Goal: Information Seeking & Learning: Learn about a topic

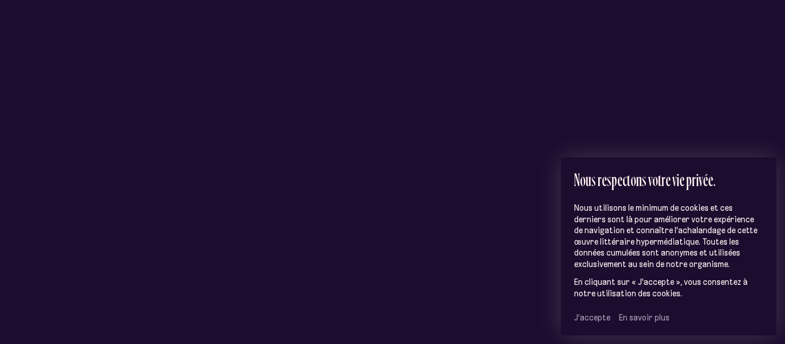
click at [579, 313] on span "J’accepte" at bounding box center [592, 318] width 36 height 10
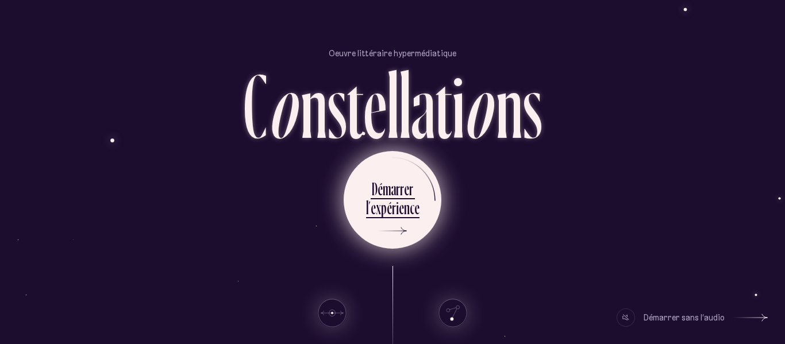
click at [383, 190] on div "m" at bounding box center [387, 189] width 8 height 22
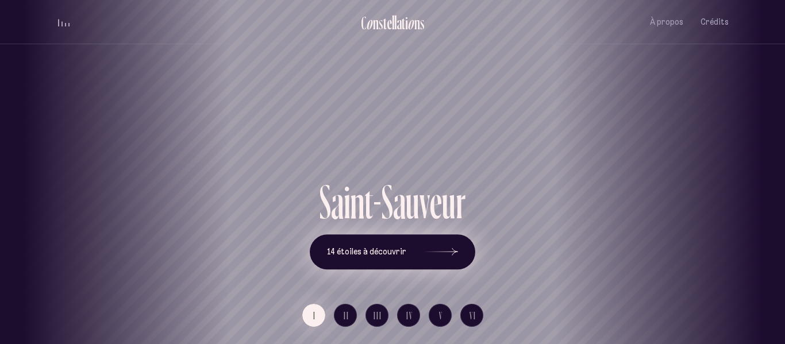
click at [392, 245] on button "14 étoiles à découvrir" at bounding box center [393, 253] width 166 height 36
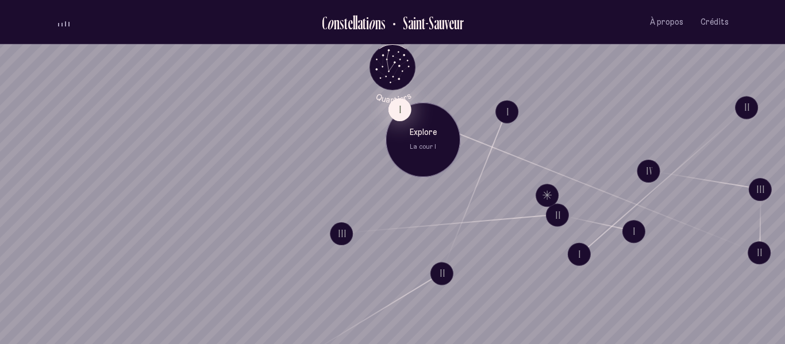
click at [393, 105] on button "I" at bounding box center [400, 109] width 23 height 23
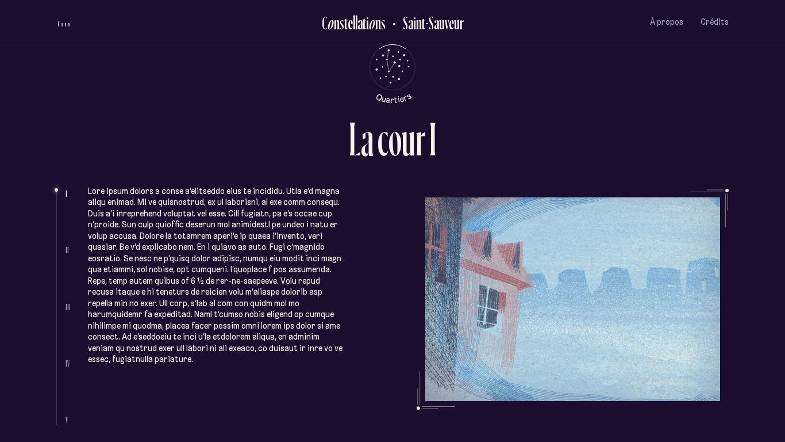
click at [319, 340] on p at bounding box center [216, 275] width 257 height 179
click at [185, 272] on p at bounding box center [216, 275] width 257 height 179
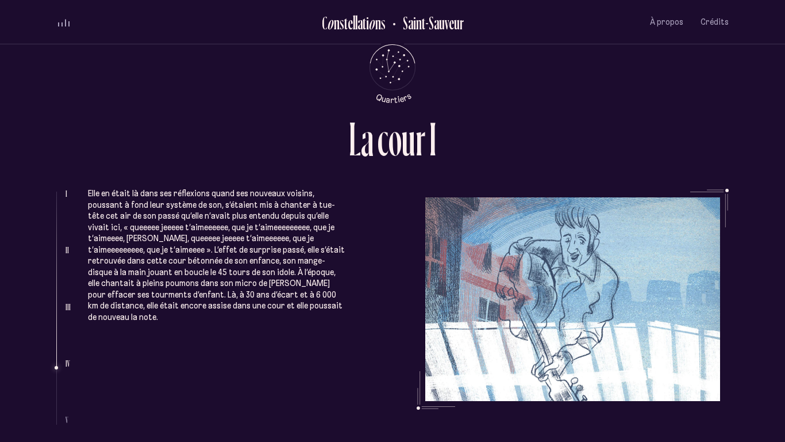
scroll to position [1266, 0]
click at [257, 315] on li "Elle en était là dans ses réflexions quand ses nouveaux voisins, poussant à fon…" at bounding box center [216, 360] width 257 height 427
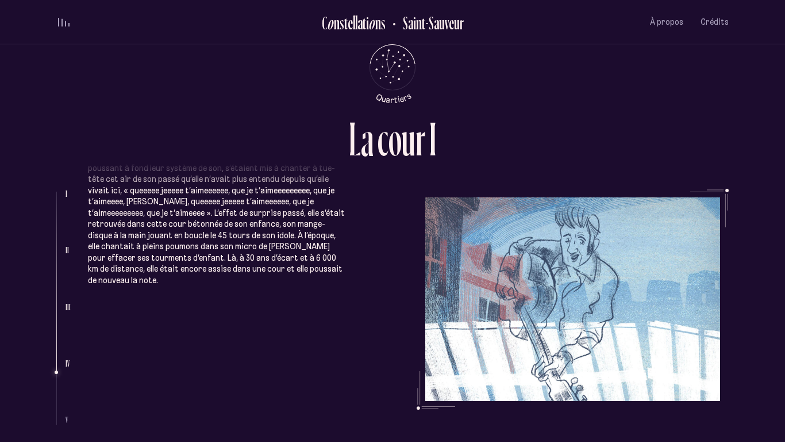
scroll to position [1303, 0]
click at [257, 315] on li "Elle en était là dans ses réflexions quand ses nouveaux voisins, poussant à fon…" at bounding box center [216, 323] width 257 height 427
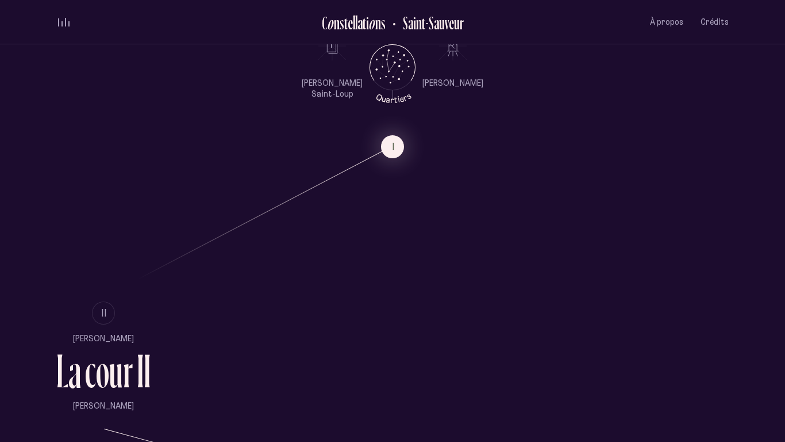
scroll to position [676, 0]
click at [112, 300] on button "II" at bounding box center [103, 311] width 23 height 23
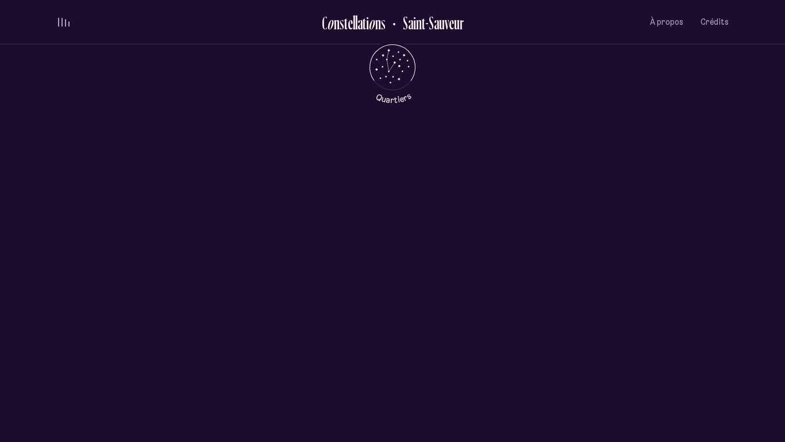
scroll to position [0, 0]
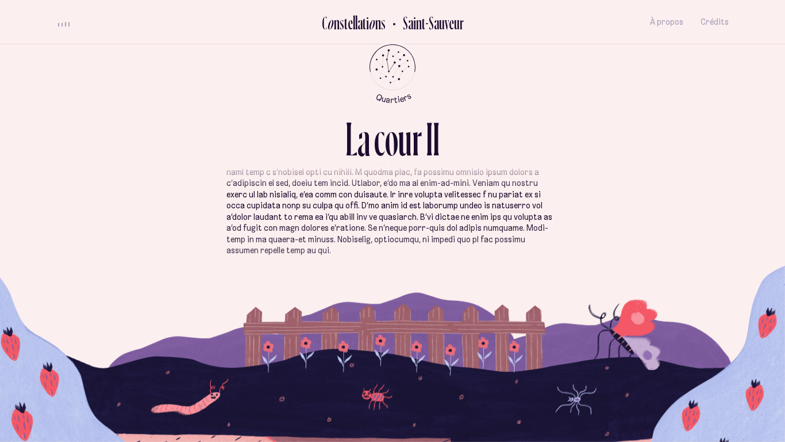
scroll to position [452, 0]
click at [307, 211] on p at bounding box center [393, 52] width 332 height 404
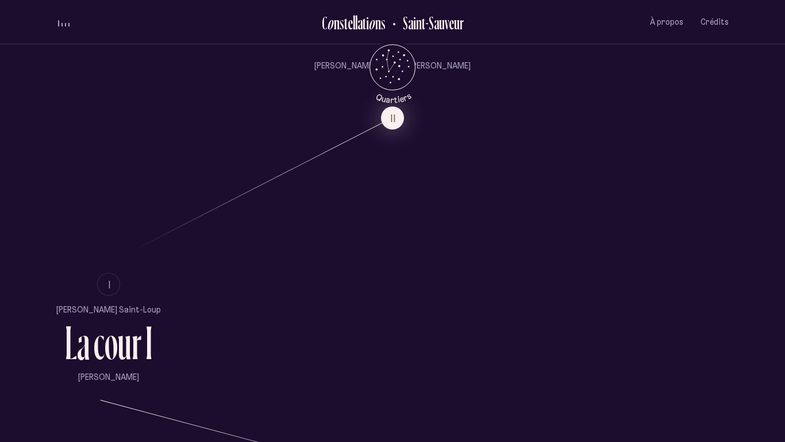
scroll to position [681, 0]
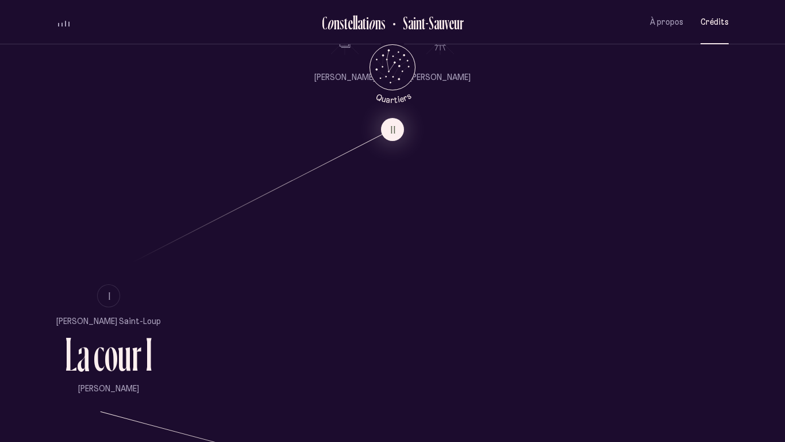
click at [703, 17] on span "Crédits" at bounding box center [715, 22] width 28 height 10
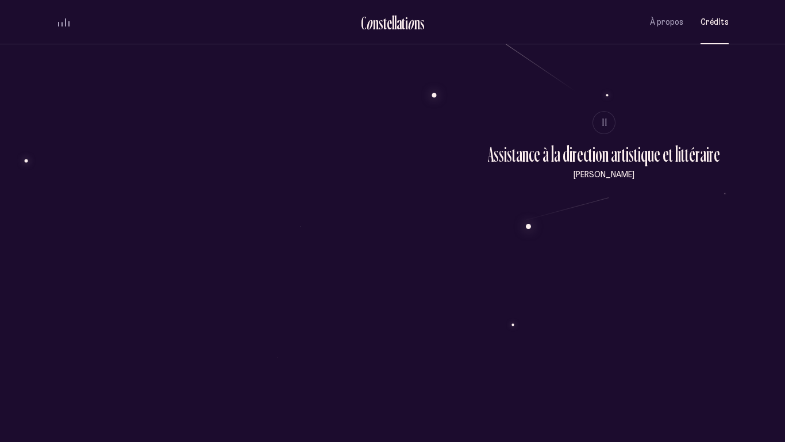
scroll to position [336, 0]
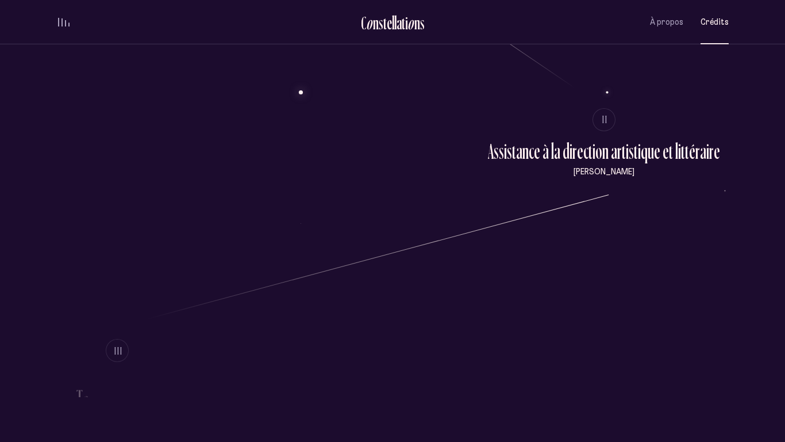
click at [707, 32] on button "Crédits" at bounding box center [715, 22] width 28 height 27
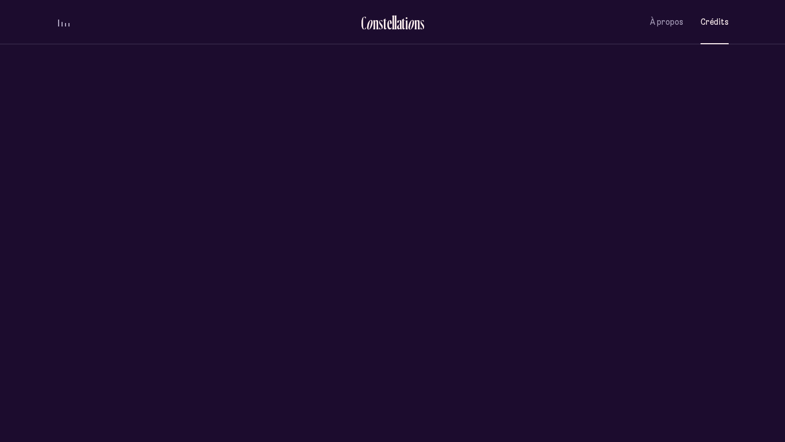
scroll to position [0, 0]
click at [356, 16] on li "C o n s t e l l a t i o n s Saint-Sauveur" at bounding box center [392, 22] width 218 height 27
click at [389, 25] on div "e" at bounding box center [389, 22] width 5 height 19
click at [66, 24] on span "volume audio" at bounding box center [65, 24] width 1 height 3
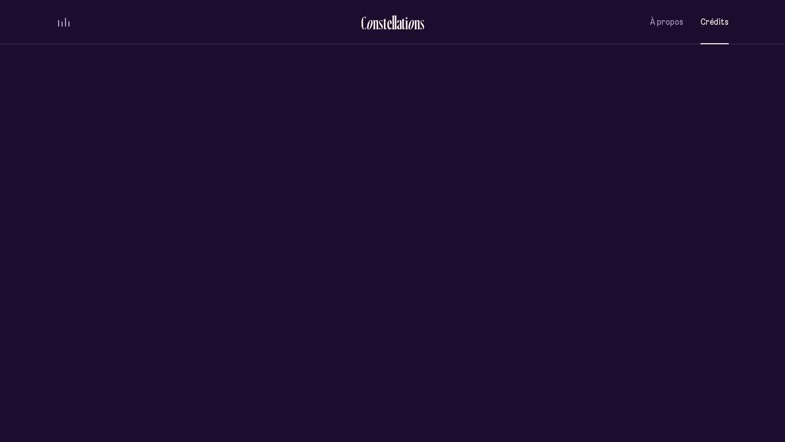
click at [66, 24] on span "volume audio" at bounding box center [65, 22] width 1 height 9
click at [63, 18] on div "volume audio" at bounding box center [63, 22] width 11 height 9
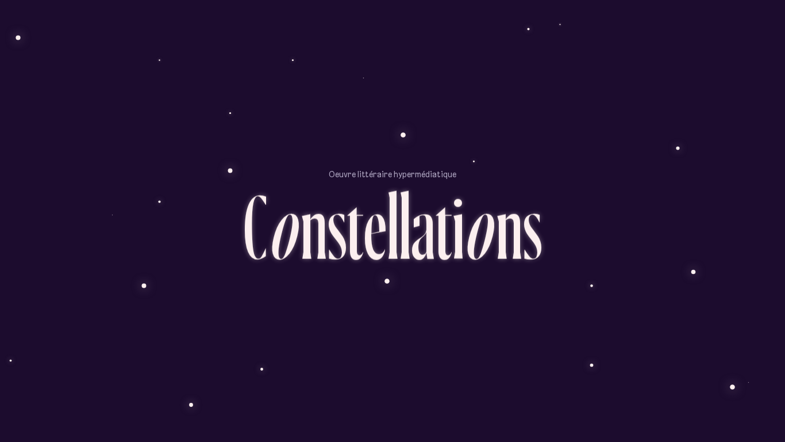
click at [409, 163] on div "Oeuvre littéraire hypermédiatique C o n s t e l l a t i o n s D é m a r r e r l…" at bounding box center [393, 310] width 690 height 442
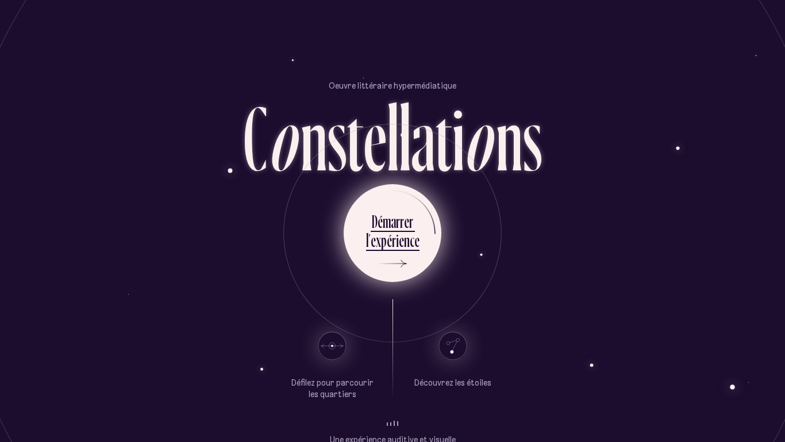
click at [397, 249] on div "i" at bounding box center [397, 240] width 3 height 22
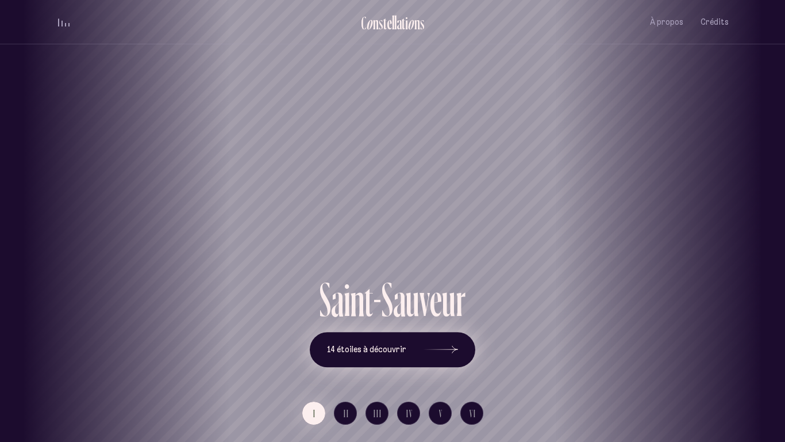
click at [383, 351] on span "14 étoiles à découvrir" at bounding box center [366, 349] width 79 height 10
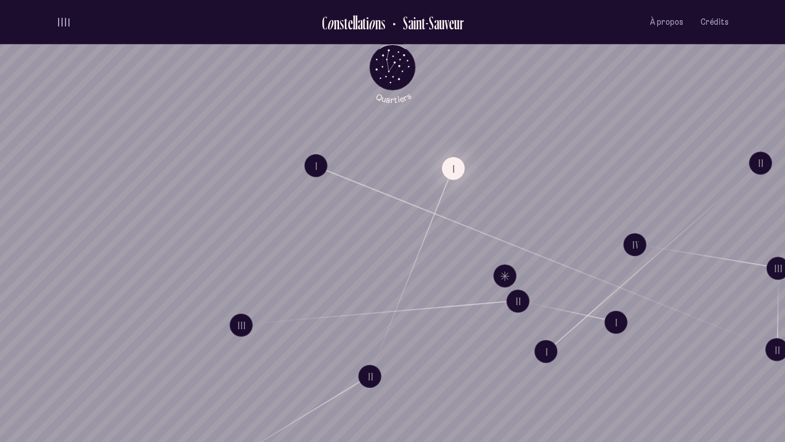
click at [452, 165] on button "I" at bounding box center [453, 168] width 23 height 23
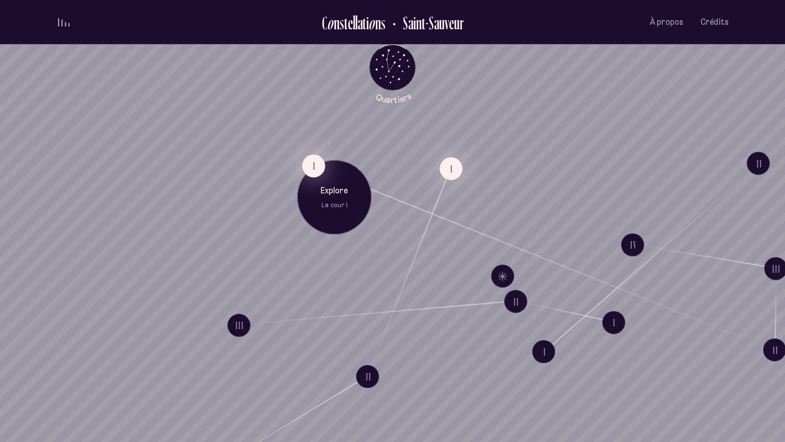
click at [313, 161] on button "I" at bounding box center [313, 165] width 23 height 23
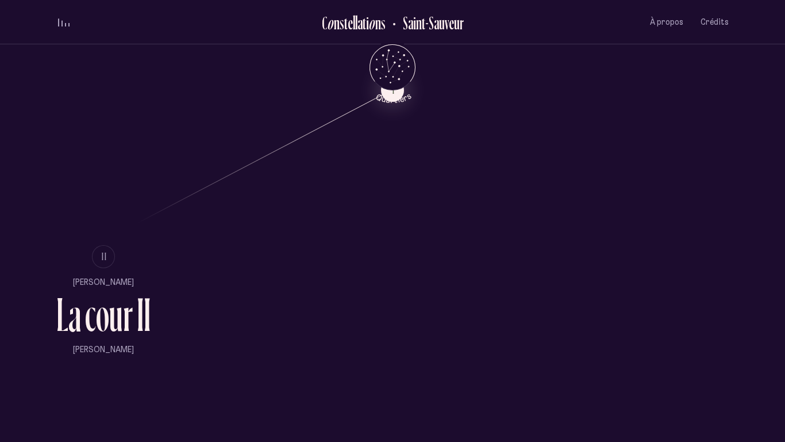
scroll to position [743, 0]
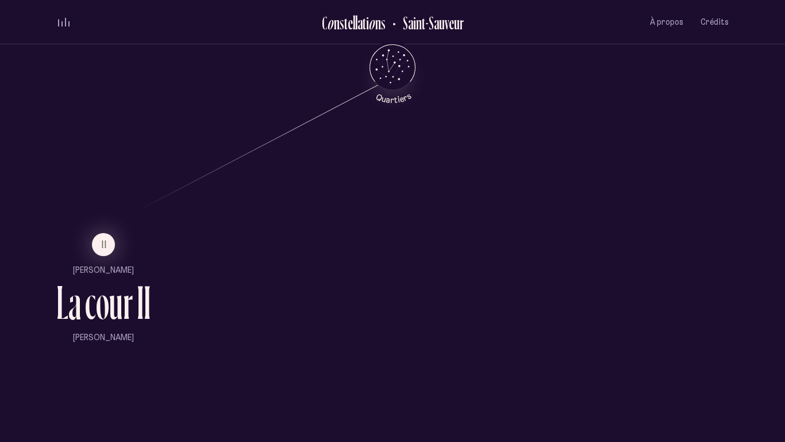
click at [115, 233] on li "II" at bounding box center [103, 244] width 94 height 23
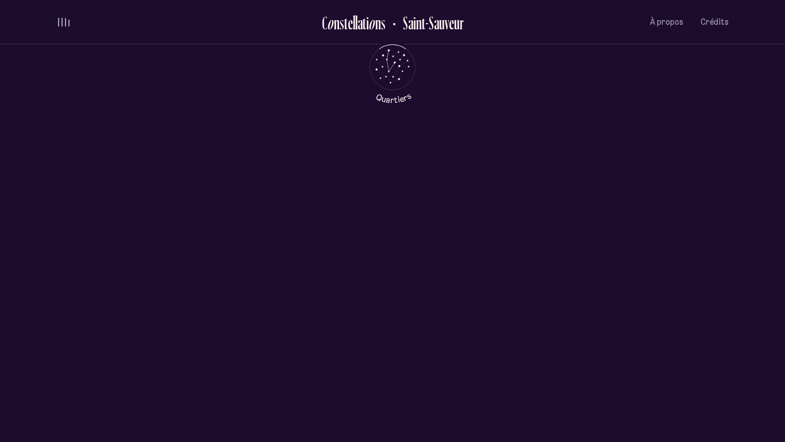
scroll to position [0, 0]
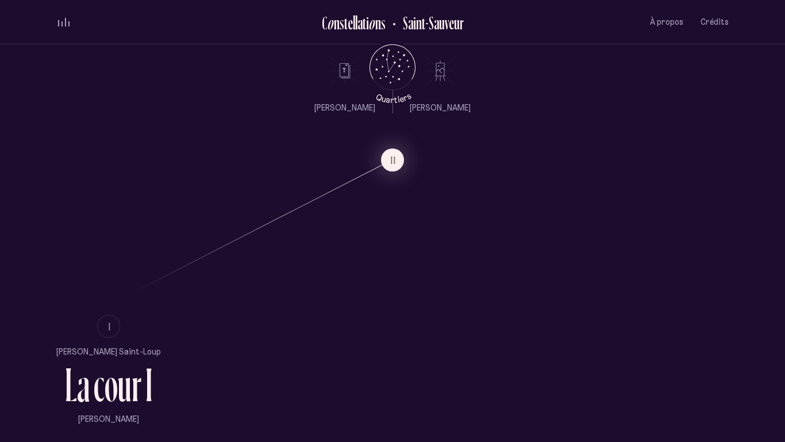
scroll to position [671, 0]
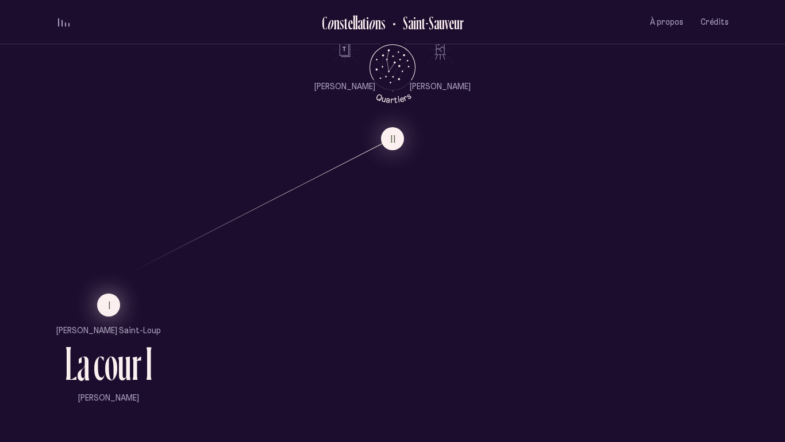
click at [105, 302] on button "I" at bounding box center [108, 304] width 23 height 23
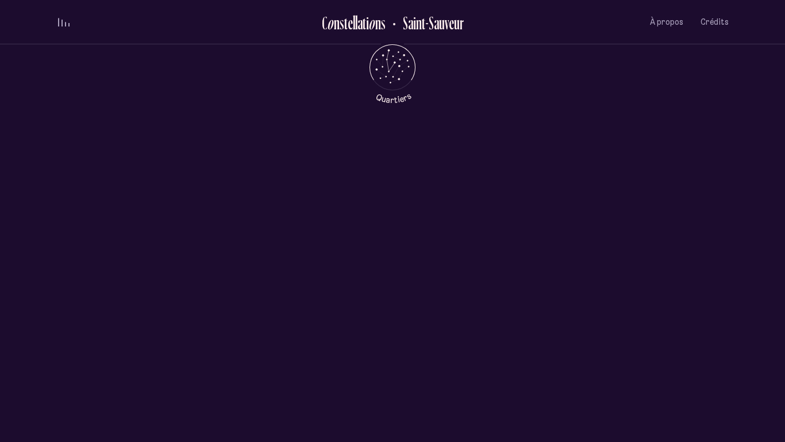
scroll to position [0, 0]
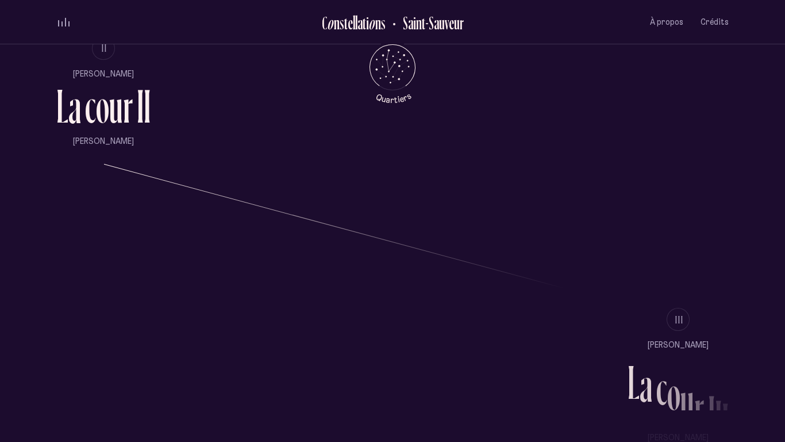
scroll to position [948, 0]
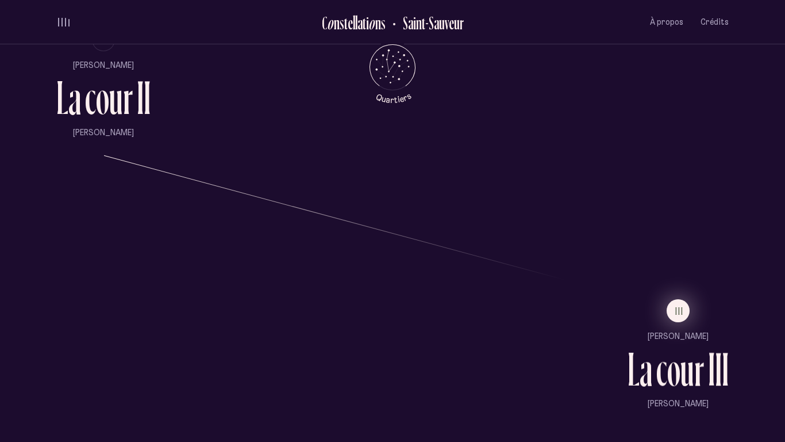
click at [678, 306] on span "III" at bounding box center [679, 311] width 9 height 10
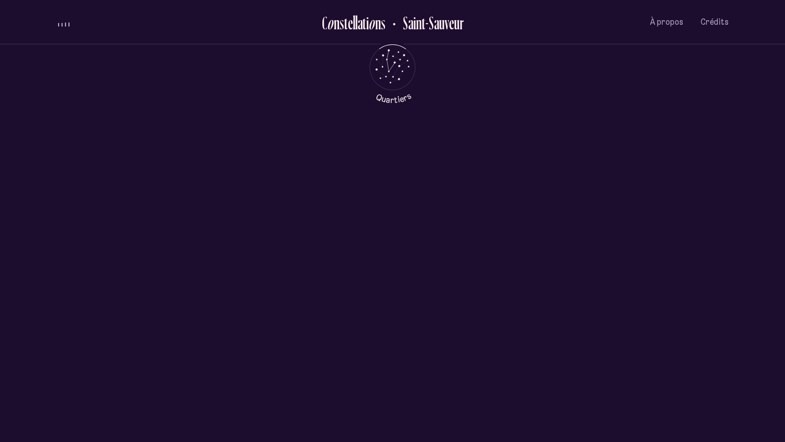
scroll to position [0, 0]
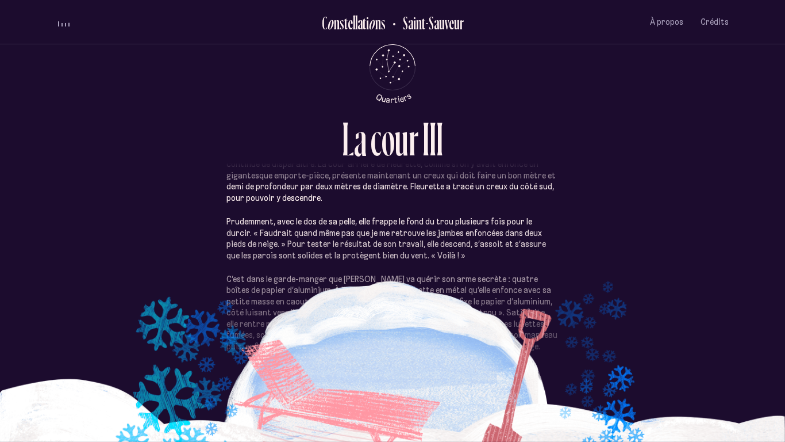
scroll to position [368, 0]
click at [673, 324] on div "« Je passerai pas le reste de l’hiver icitte dans mon salon, çartain ! » Mantea…" at bounding box center [392, 289] width 673 height 270
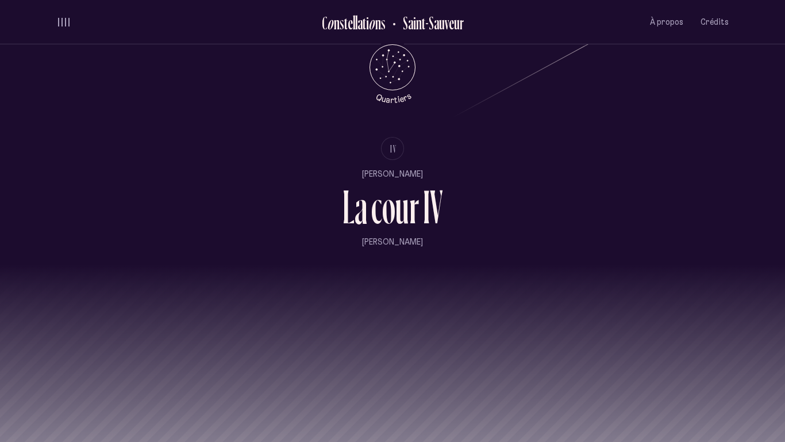
scroll to position [1372, 0]
click at [419, 146] on li "IV" at bounding box center [393, 146] width 101 height 23
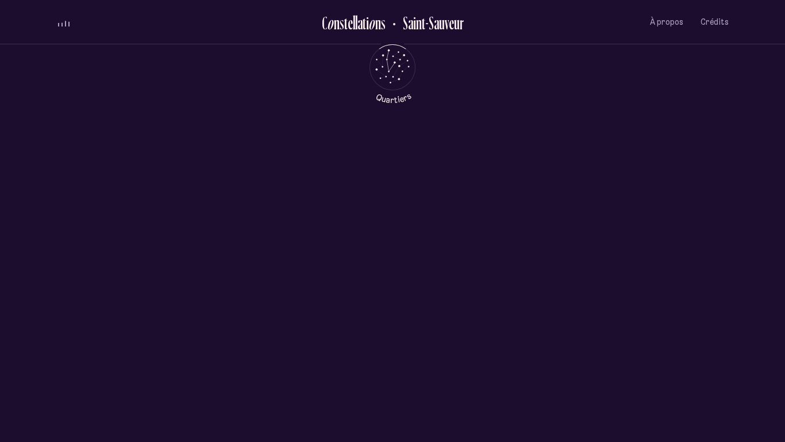
scroll to position [0, 0]
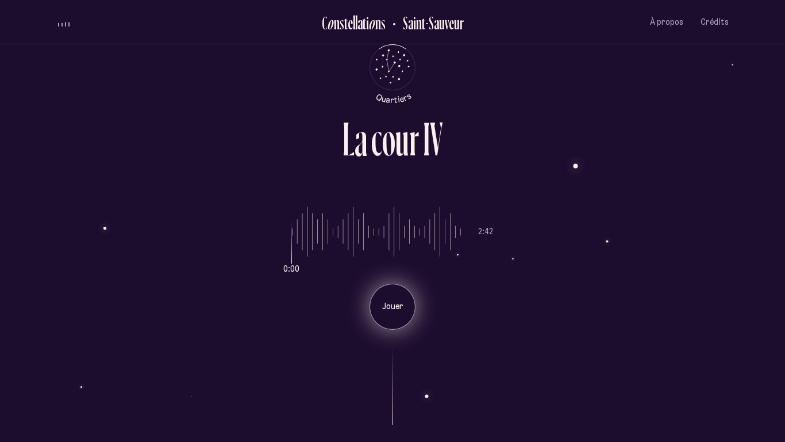
click at [381, 291] on div "Jouer" at bounding box center [393, 306] width 46 height 46
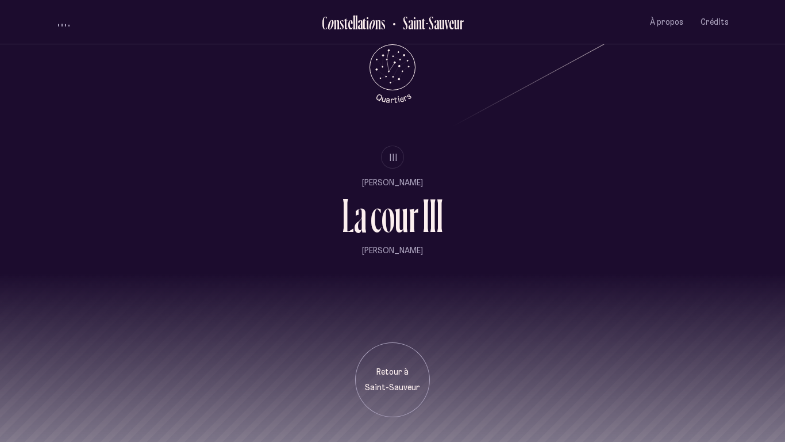
scroll to position [1414, 0]
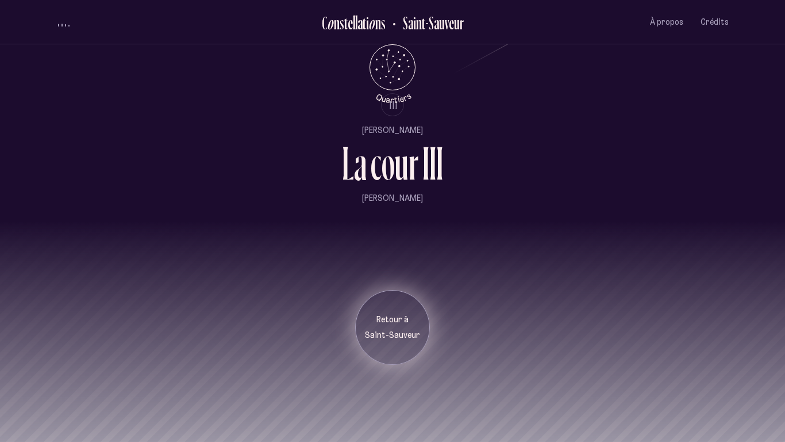
click at [397, 319] on p "Retour à" at bounding box center [392, 319] width 57 height 11
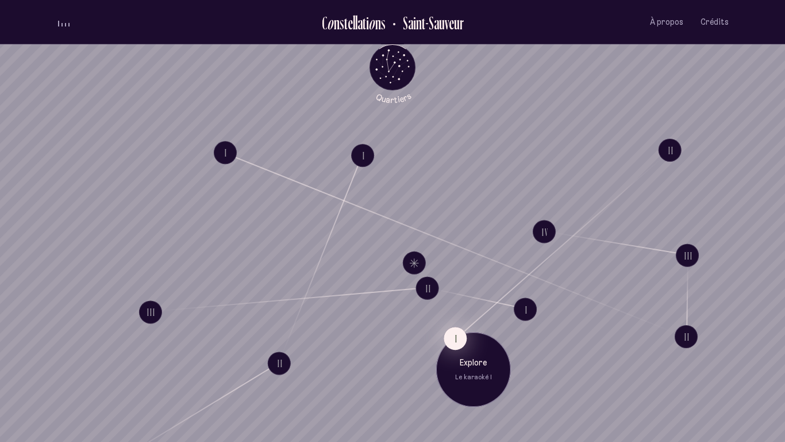
click at [459, 332] on button "I" at bounding box center [455, 338] width 23 height 23
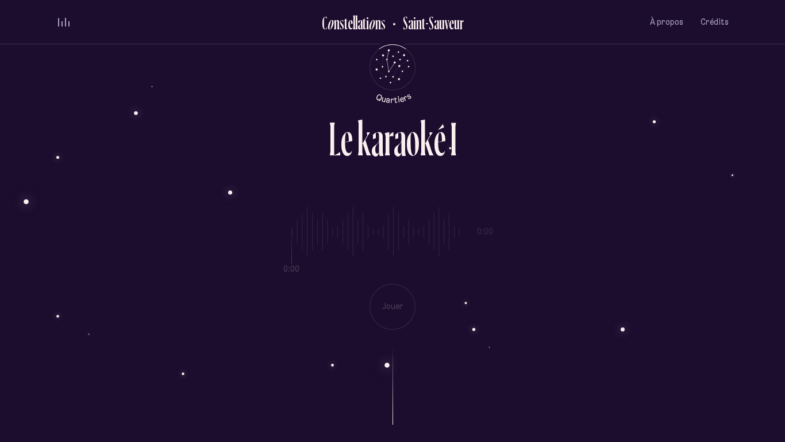
click at [313, 226] on div "0:00 0:00 Jouer" at bounding box center [392, 259] width 673 height 141
click at [381, 309] on div "0:00 0:00 Jouer" at bounding box center [392, 259] width 673 height 141
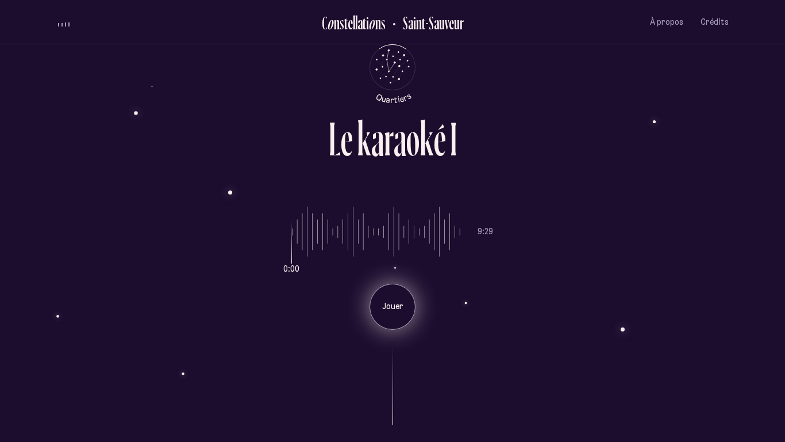
click at [396, 310] on p "Jouer" at bounding box center [392, 306] width 29 height 11
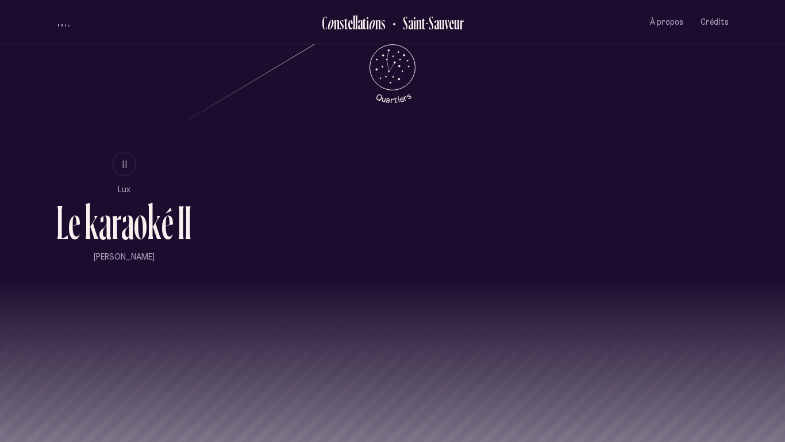
scroll to position [813, 0]
click at [117, 174] on li "II" at bounding box center [123, 162] width 135 height 23
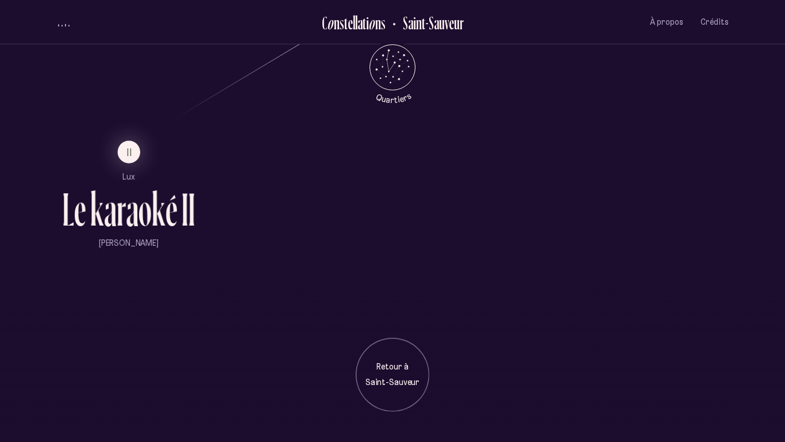
click at [132, 238] on p "[PERSON_NAME]" at bounding box center [128, 243] width 133 height 11
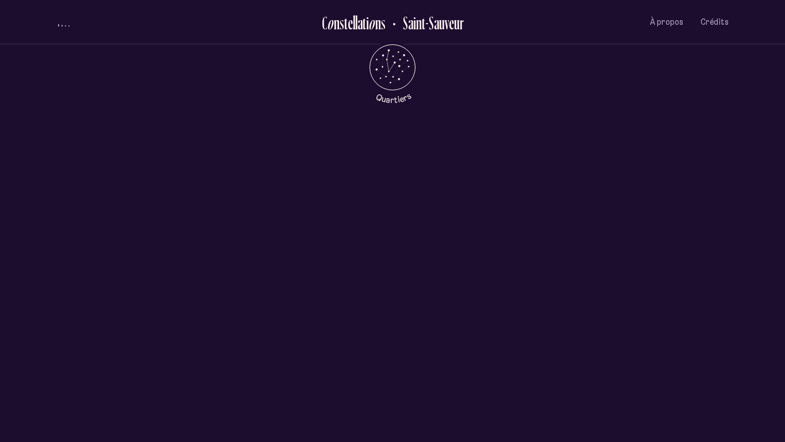
scroll to position [0, 0]
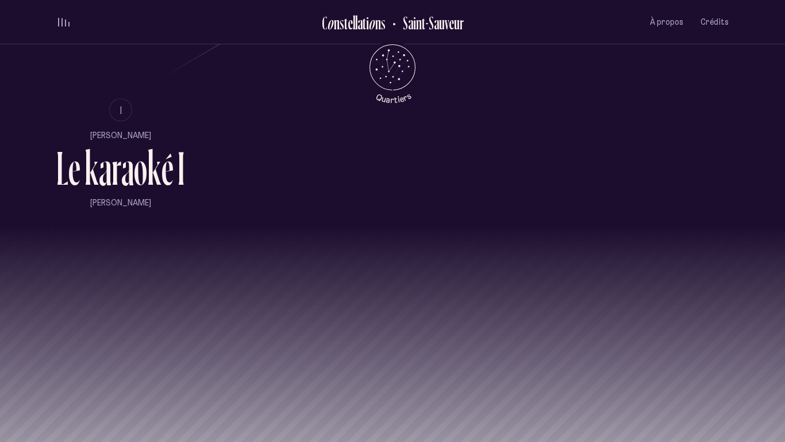
scroll to position [872, 0]
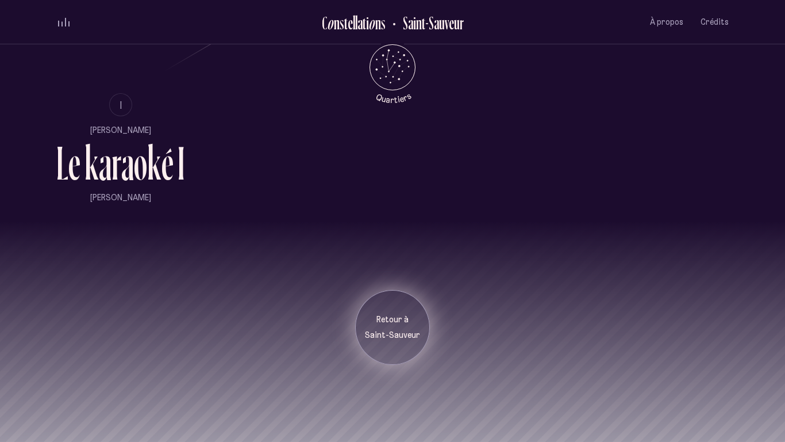
click at [409, 318] on p "Retour à" at bounding box center [392, 319] width 57 height 11
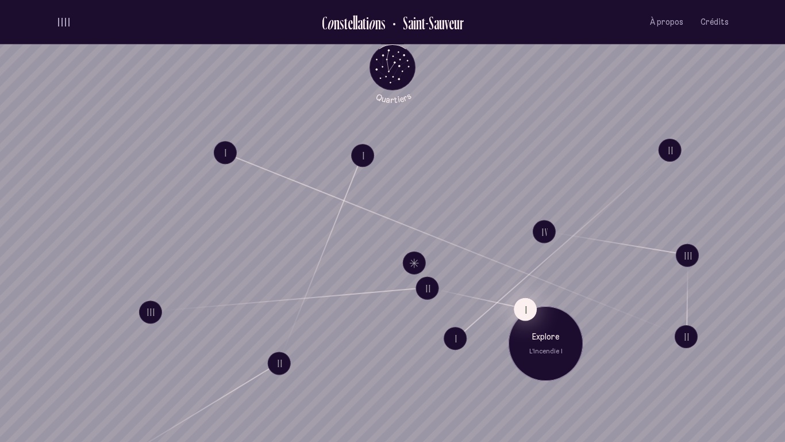
click at [525, 298] on button "I" at bounding box center [525, 309] width 23 height 23
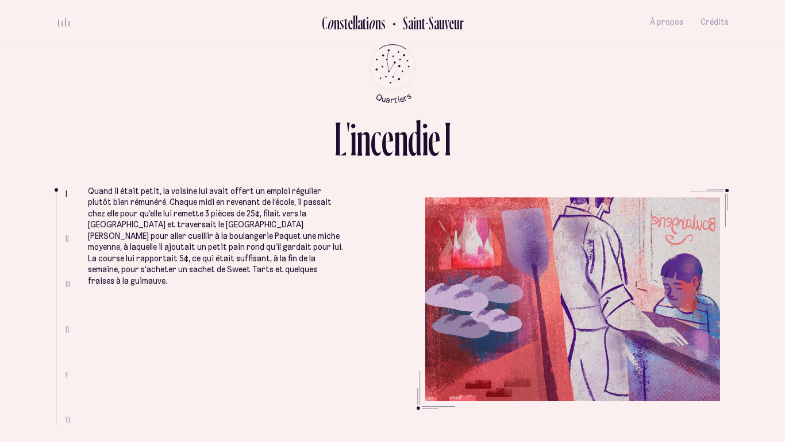
click at [69, 23] on span "volume audio" at bounding box center [68, 23] width 1 height 5
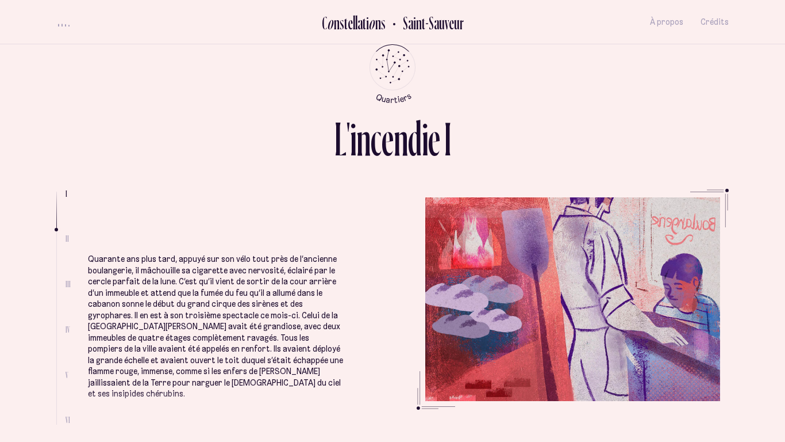
scroll to position [327, 0]
click at [397, 337] on ul "Quand il était petit, la voisine lui avait offert un emploi régulier plutôt bie…" at bounding box center [408, 307] width 641 height 236
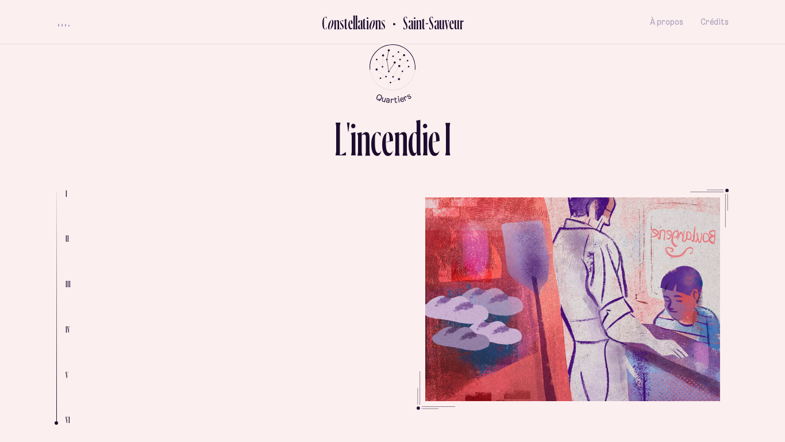
scroll to position [2141, 0]
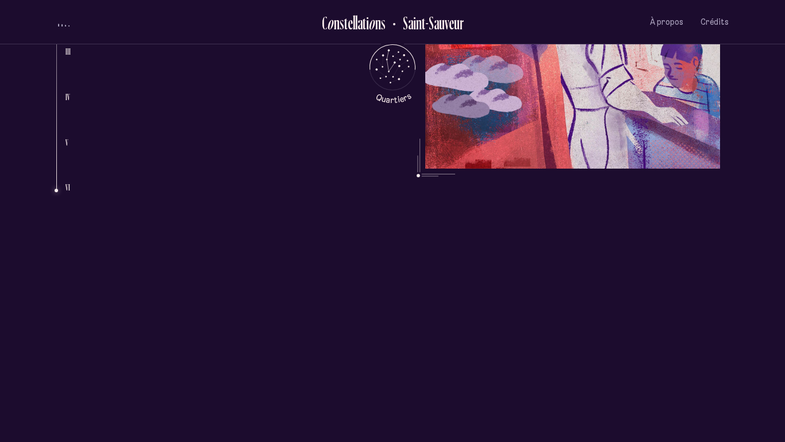
click at [317, 320] on div "[PERSON_NAME] [PERSON_NAME]" at bounding box center [392, 426] width 785 height 212
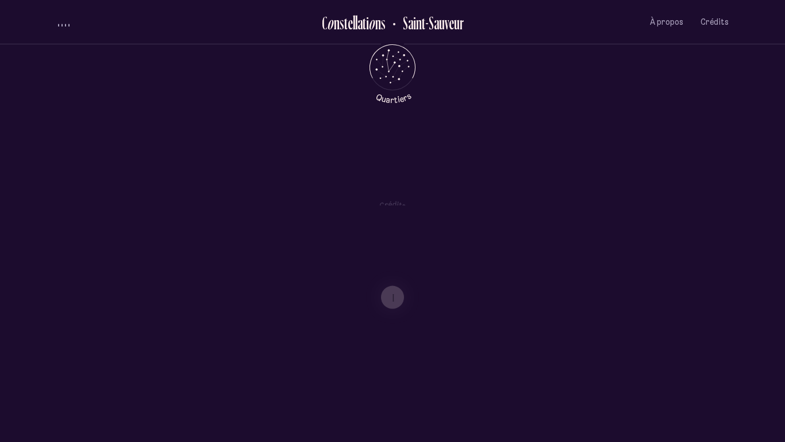
scroll to position [559, 0]
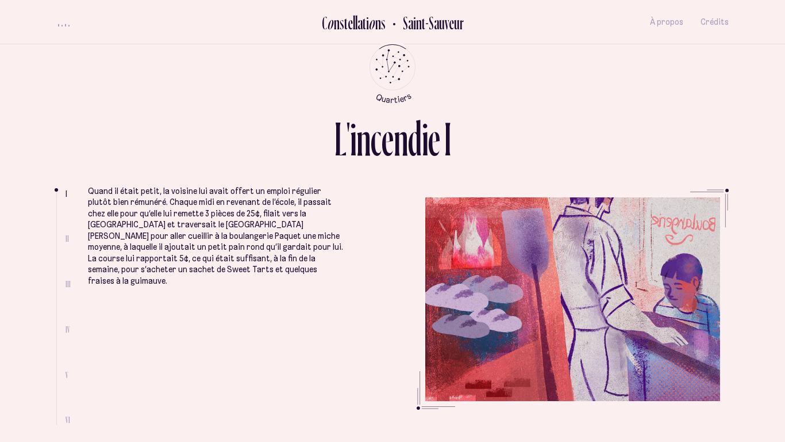
scroll to position [0, 0]
click at [336, 284] on li "Quand il était petit, la voisine lui avait offert un emploi régulier plutôt bie…" at bounding box center [216, 341] width 257 height 393
click at [66, 25] on div "volume audio" at bounding box center [63, 25] width 11 height 3
click at [65, 21] on span "volume audio" at bounding box center [65, 22] width 1 height 8
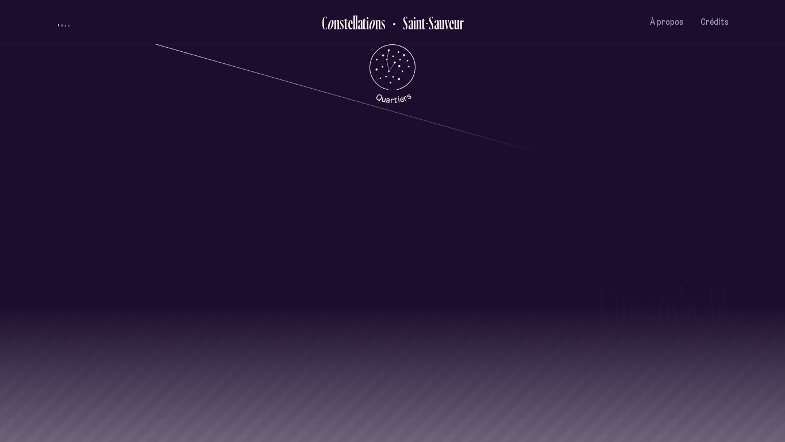
scroll to position [1142, 0]
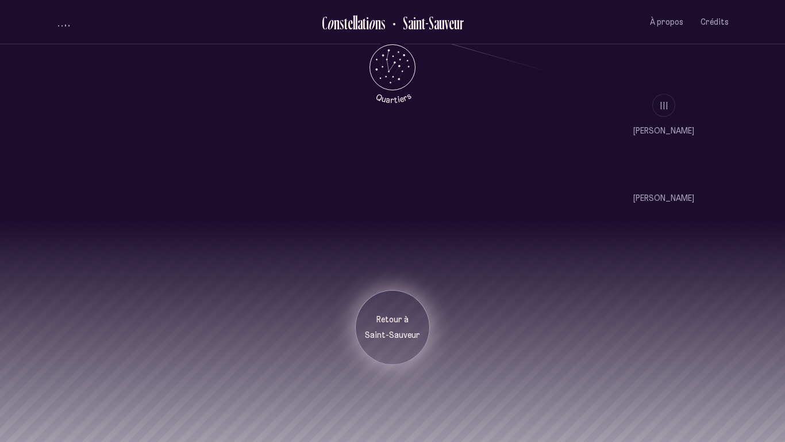
click at [384, 324] on p "Retour à" at bounding box center [392, 319] width 57 height 11
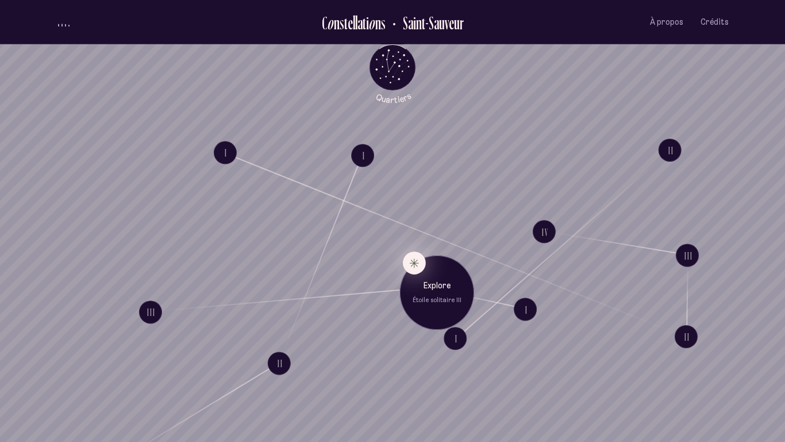
click at [409, 259] on button "Explore Étoile solitaire III" at bounding box center [414, 262] width 23 height 23
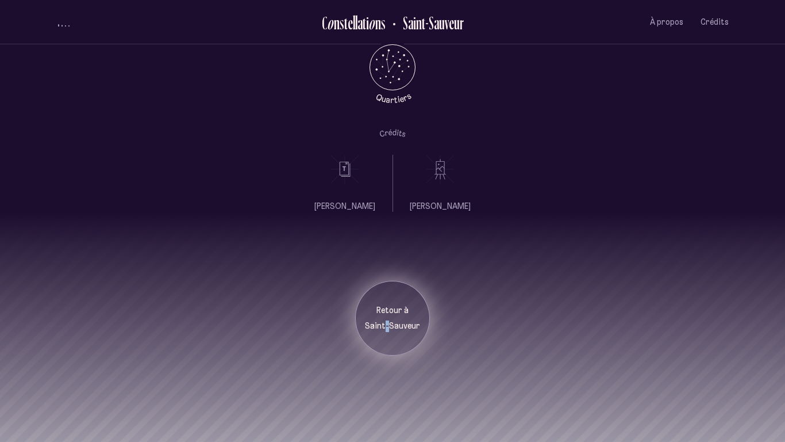
click at [385, 329] on p "Saint-Sauveur" at bounding box center [392, 325] width 57 height 11
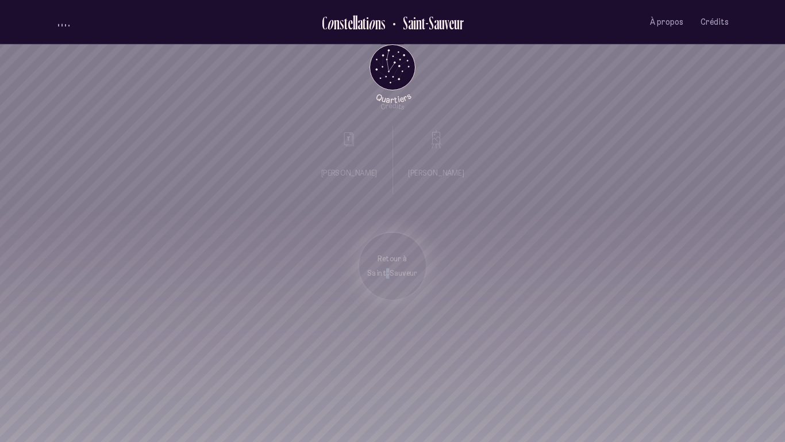
click at [385, 329] on section "Retour à [GEOGRAPHIC_DATA]" at bounding box center [392, 327] width 785 height 230
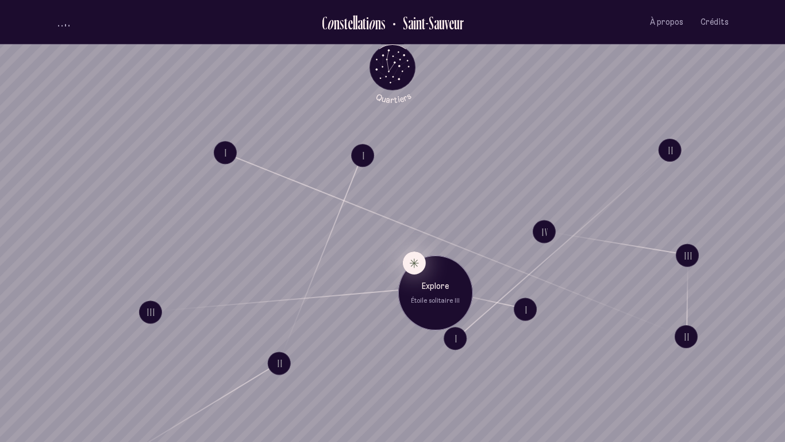
click at [412, 260] on button "Explore Étoile solitaire III" at bounding box center [414, 262] width 23 height 23
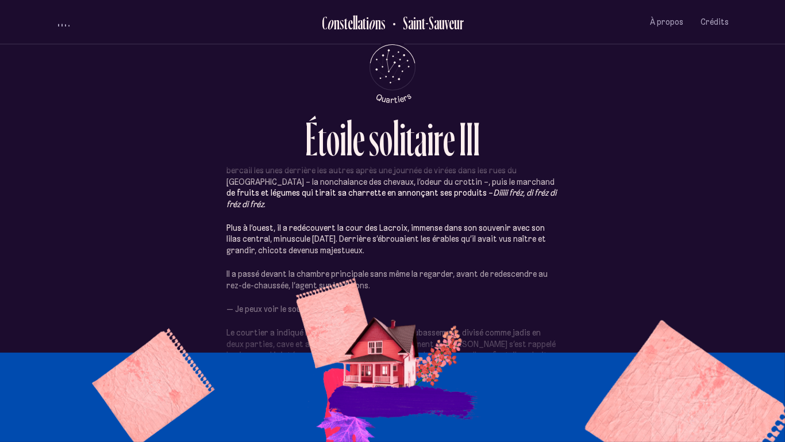
scroll to position [367, 0]
click at [437, 255] on div "Quand [PERSON_NAME] s’est arrêté devant la porte de son ancienne maison, il sav…" at bounding box center [393, 360] width 332 height 1077
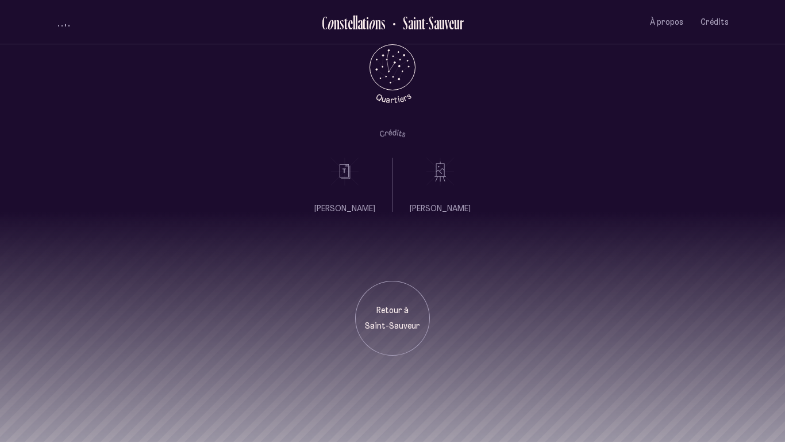
scroll to position [0, 0]
click at [399, 303] on div "Retour à [GEOGRAPHIC_DATA]" at bounding box center [392, 318] width 75 height 75
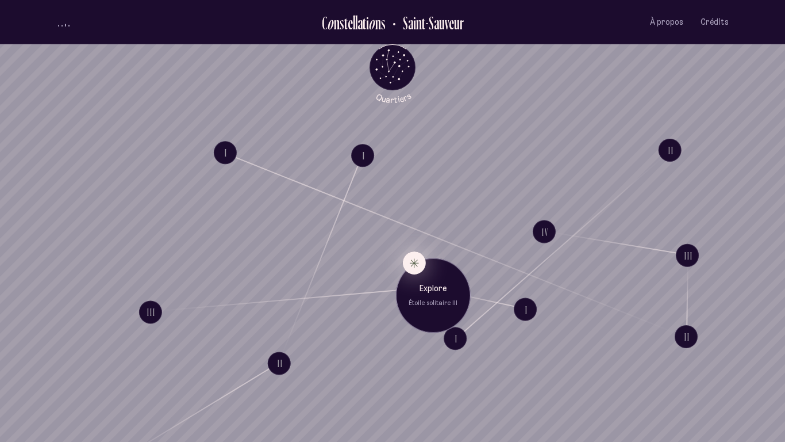
click at [420, 274] on div "Explore Étoile solitaire III" at bounding box center [433, 295] width 75 height 75
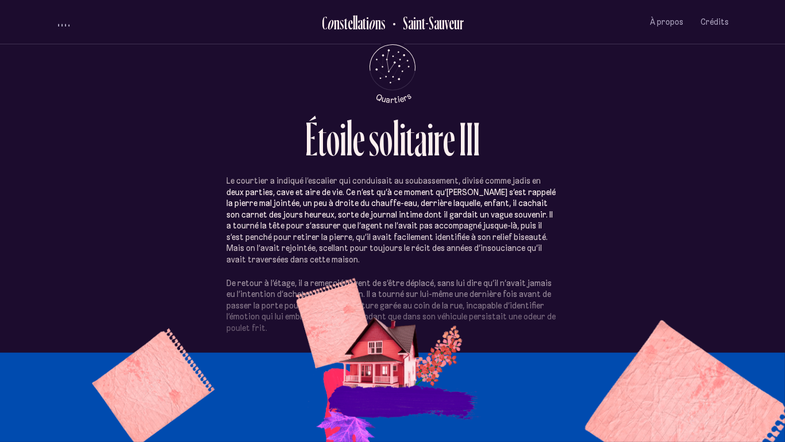
scroll to position [521, 0]
click at [399, 293] on div "Quand [PERSON_NAME] s’est arrêté devant la porte de son ancienne maison, il sav…" at bounding box center [393, 205] width 332 height 1077
click at [363, 78] on icon "Quartiers" at bounding box center [392, 85] width 67 height 35
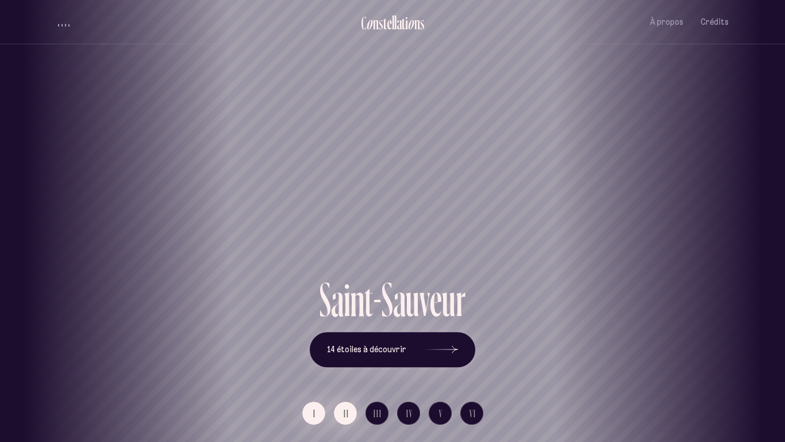
click at [342, 409] on button "II" at bounding box center [345, 412] width 23 height 23
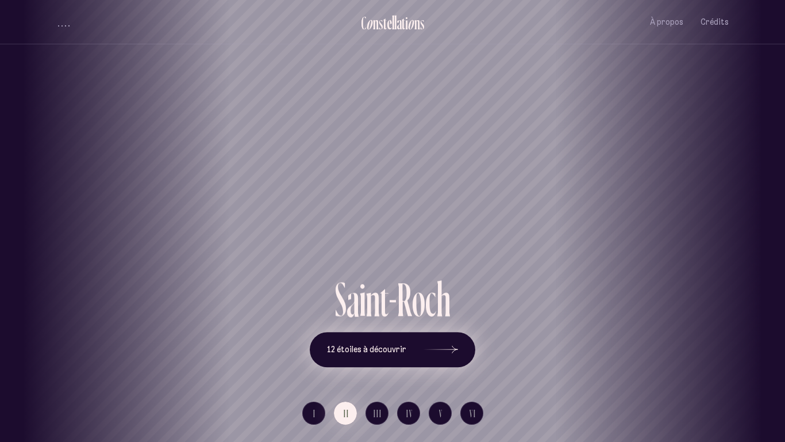
click at [430, 362] on icon at bounding box center [441, 349] width 34 height 86
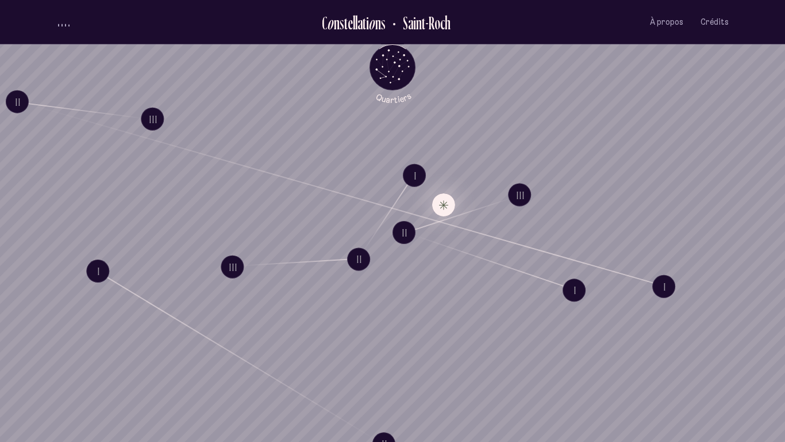
click at [442, 208] on button "Explore Étoile solitaire II" at bounding box center [443, 204] width 23 height 23
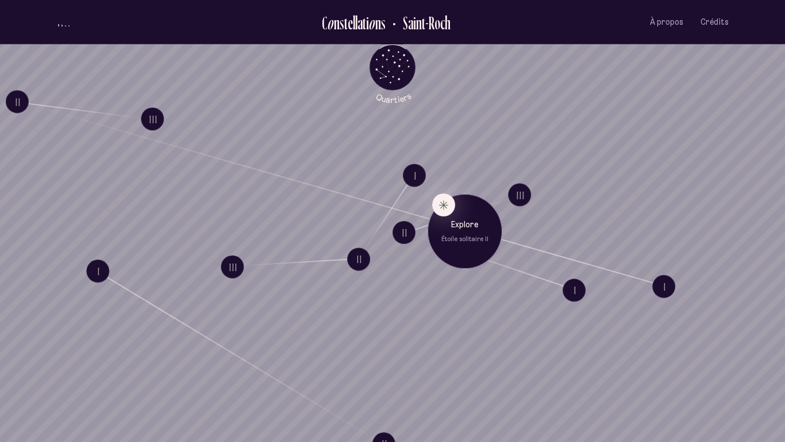
click at [451, 229] on p "Explore" at bounding box center [464, 224] width 57 height 11
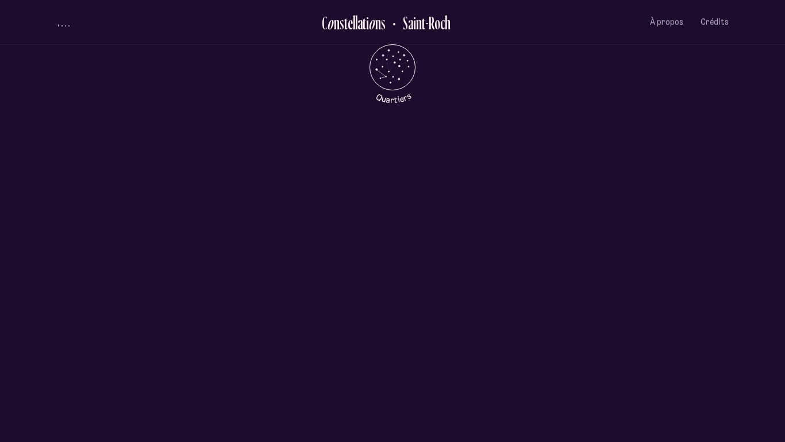
scroll to position [552, 0]
